Goal: Find specific fact: Find specific fact

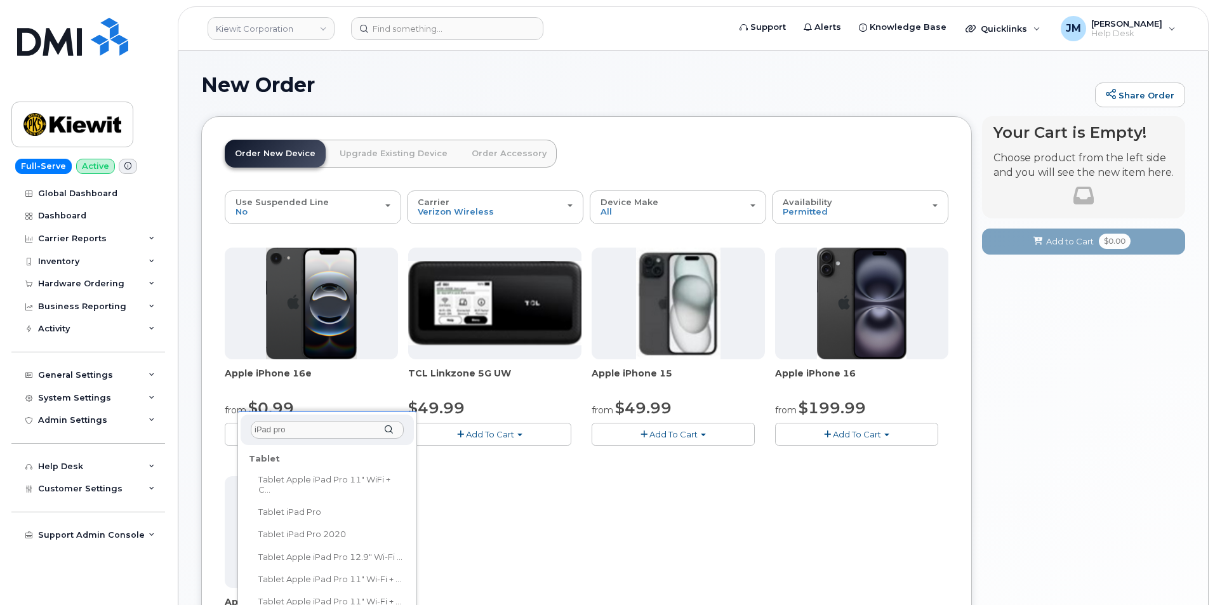
select select "3193"
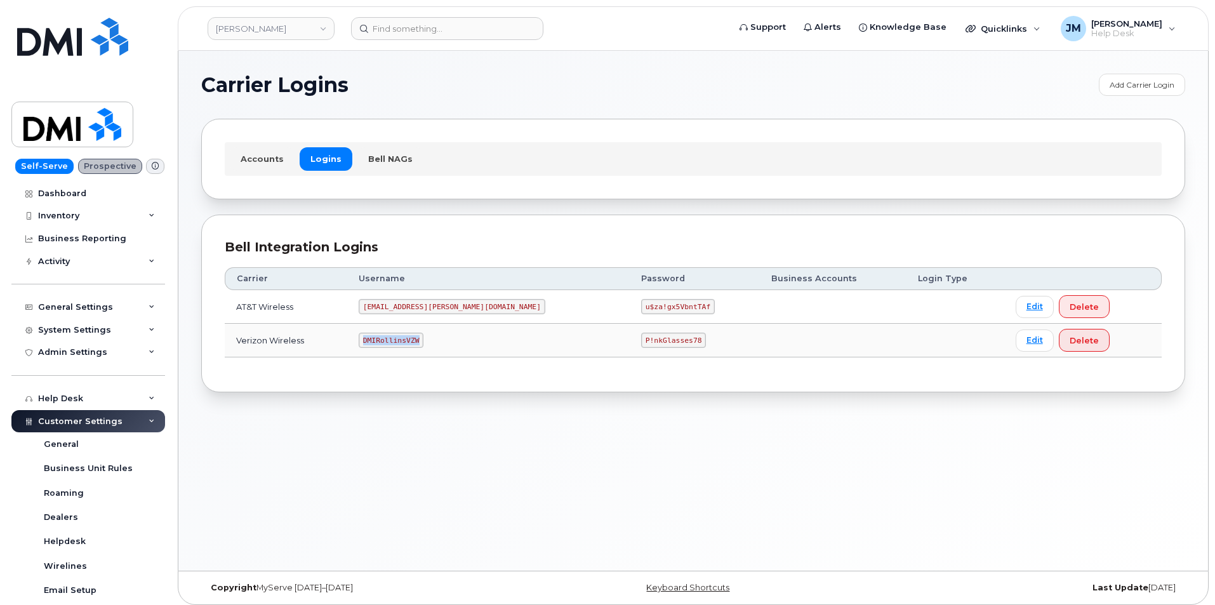
drag, startPoint x: 440, startPoint y: 342, endPoint x: 388, endPoint y: 346, distance: 52.9
click at [388, 347] on code "DMIRollinsVZW" at bounding box center [391, 340] width 65 height 15
copy code "DMIRollinsVZW"
drag, startPoint x: 566, startPoint y: 341, endPoint x: 616, endPoint y: 354, distance: 51.9
click at [630, 354] on td "P!nkGlasses78" at bounding box center [695, 341] width 130 height 34
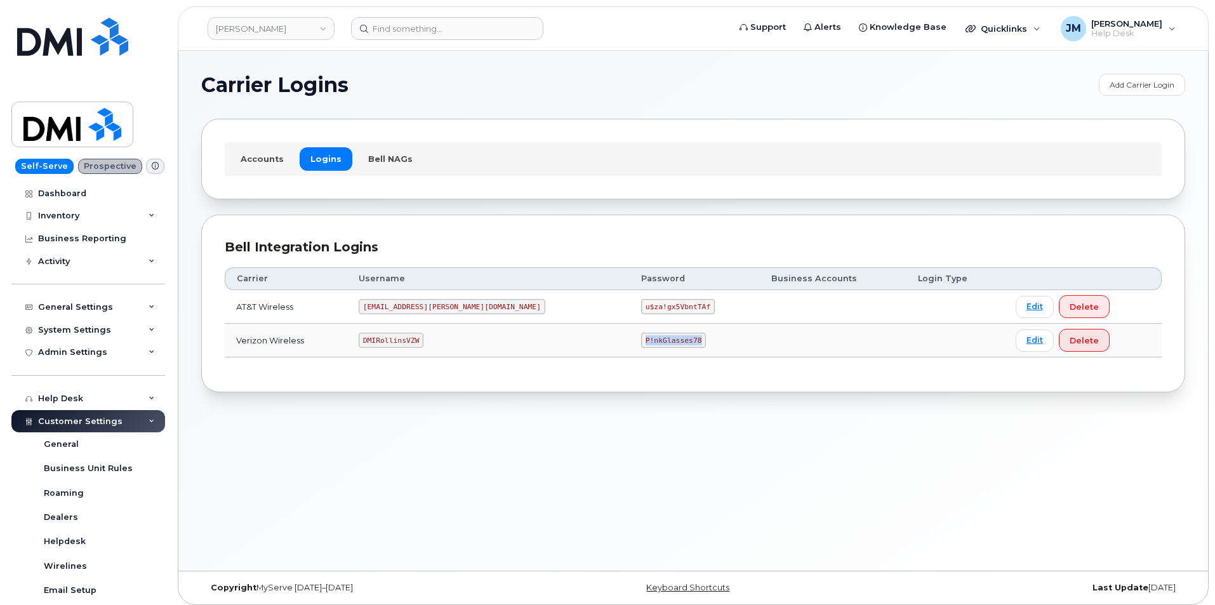
copy code "P!nkGlasses78"
